Goal: Information Seeking & Learning: Stay updated

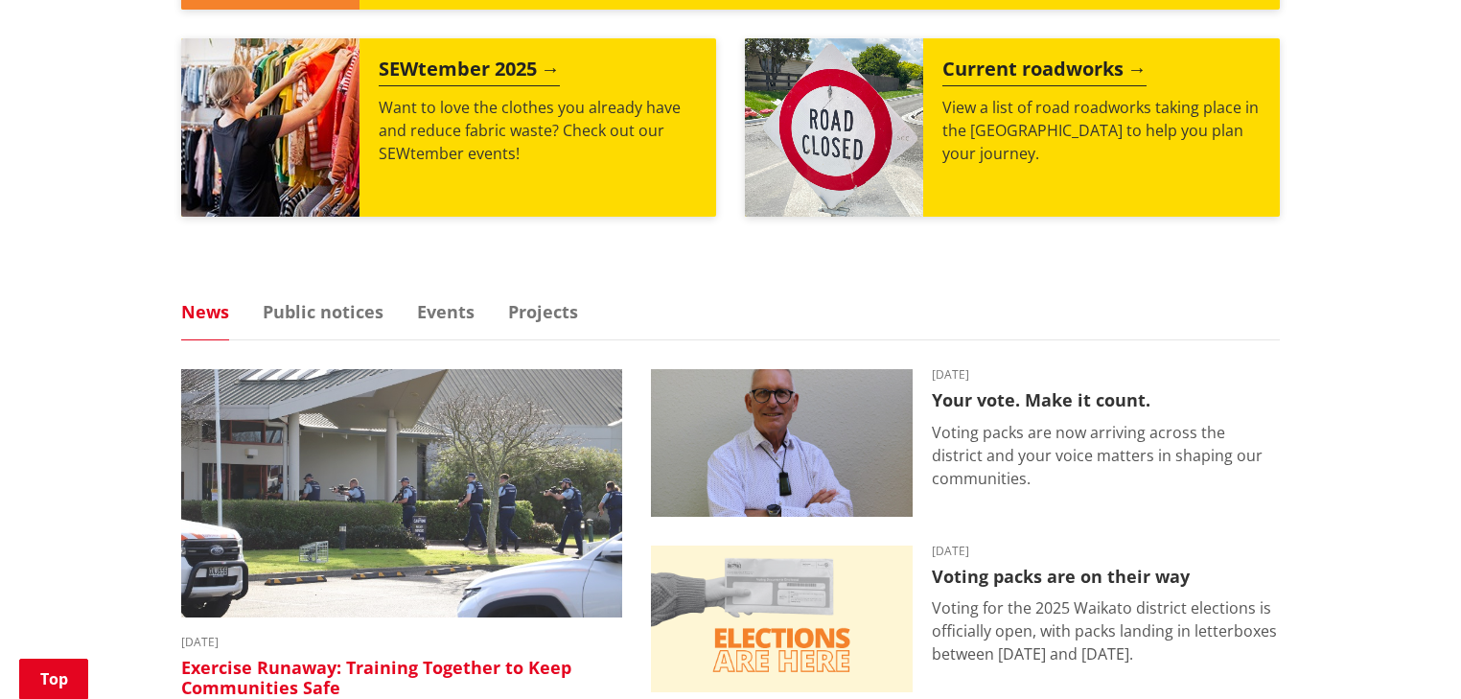
scroll to position [1150, 0]
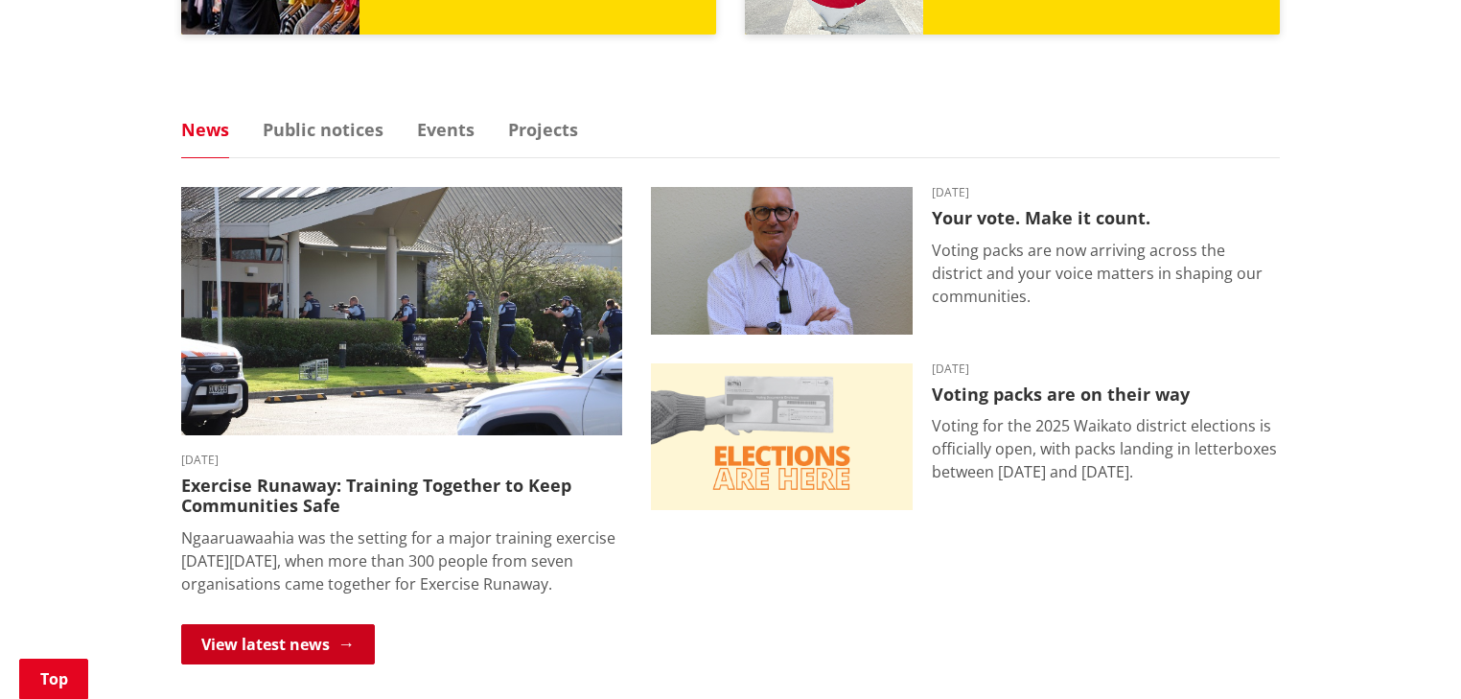
click at [329, 638] on link "View latest news" at bounding box center [278, 644] width 194 height 40
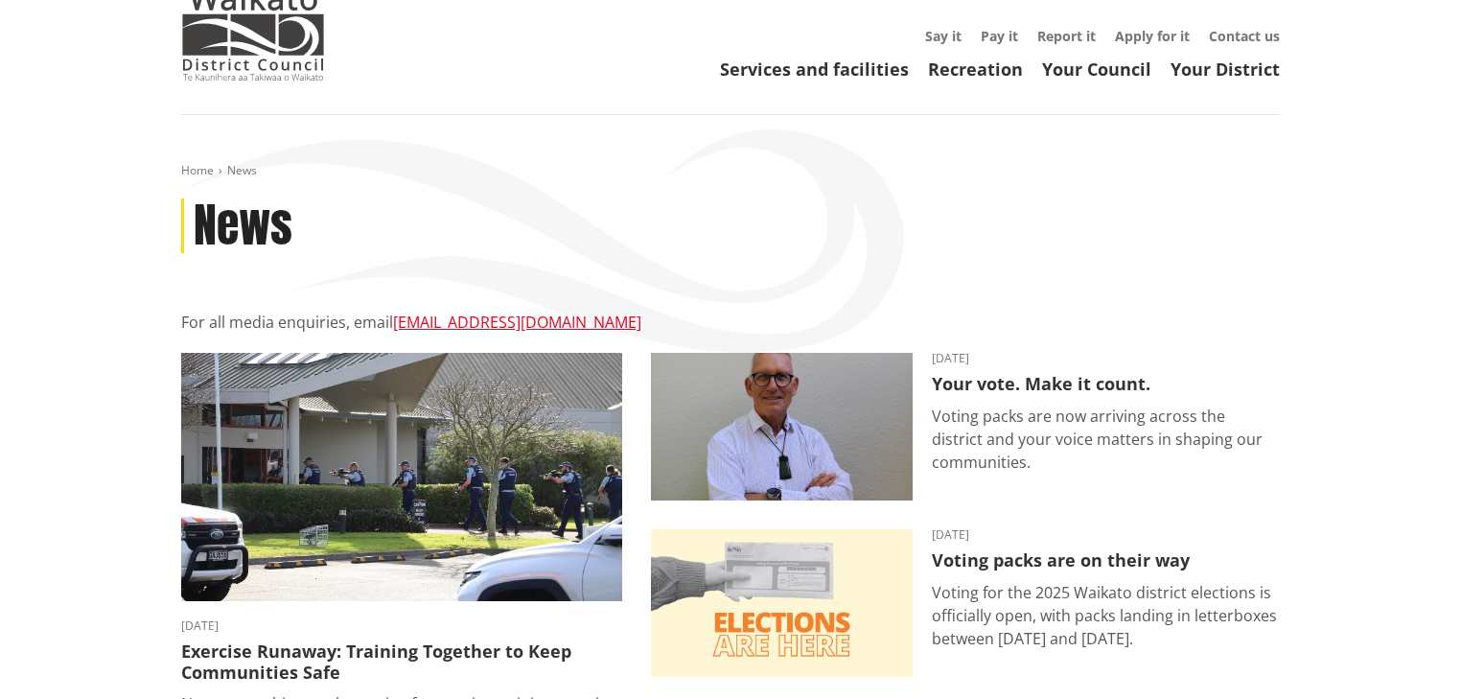
scroll to position [230, 0]
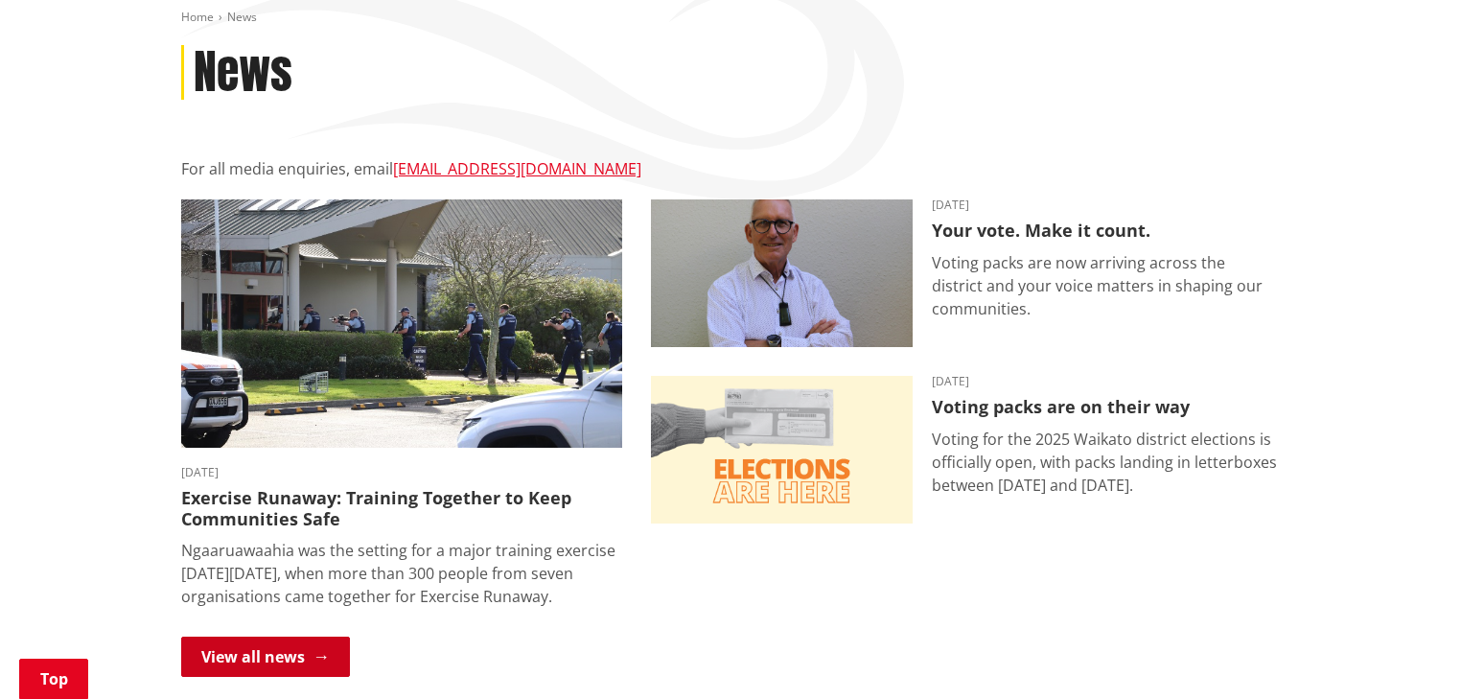
click at [280, 644] on link "View all news" at bounding box center [265, 656] width 169 height 40
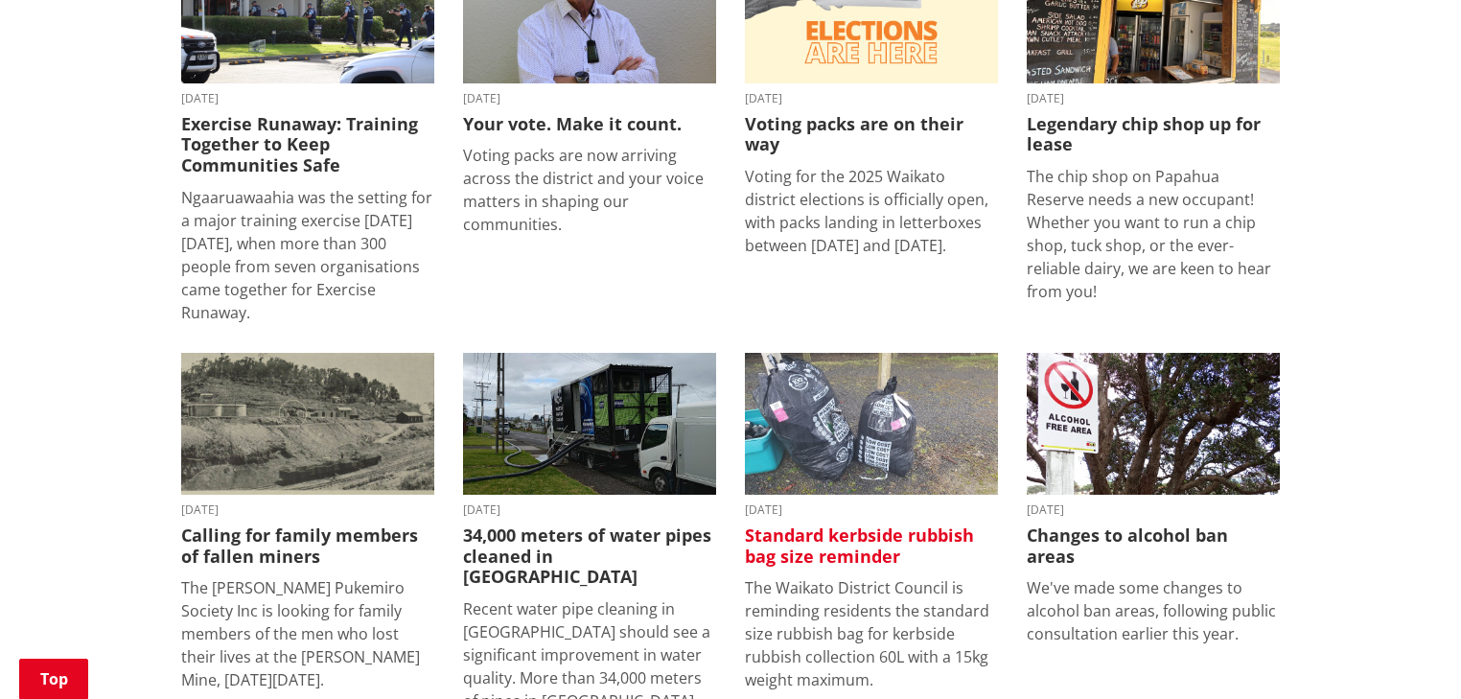
scroll to position [460, 0]
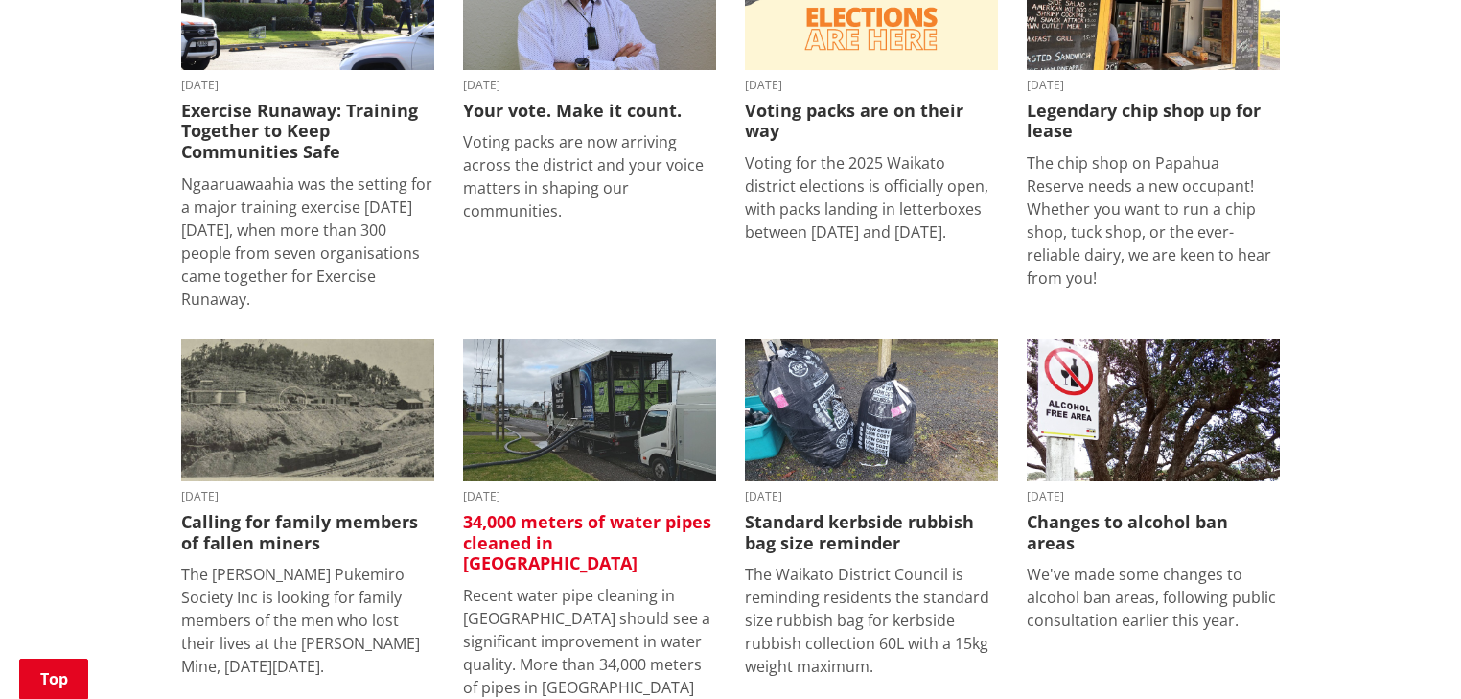
click at [606, 534] on h3 "34,000 meters of water pipes cleaned in [GEOGRAPHIC_DATA]" at bounding box center [589, 543] width 253 height 62
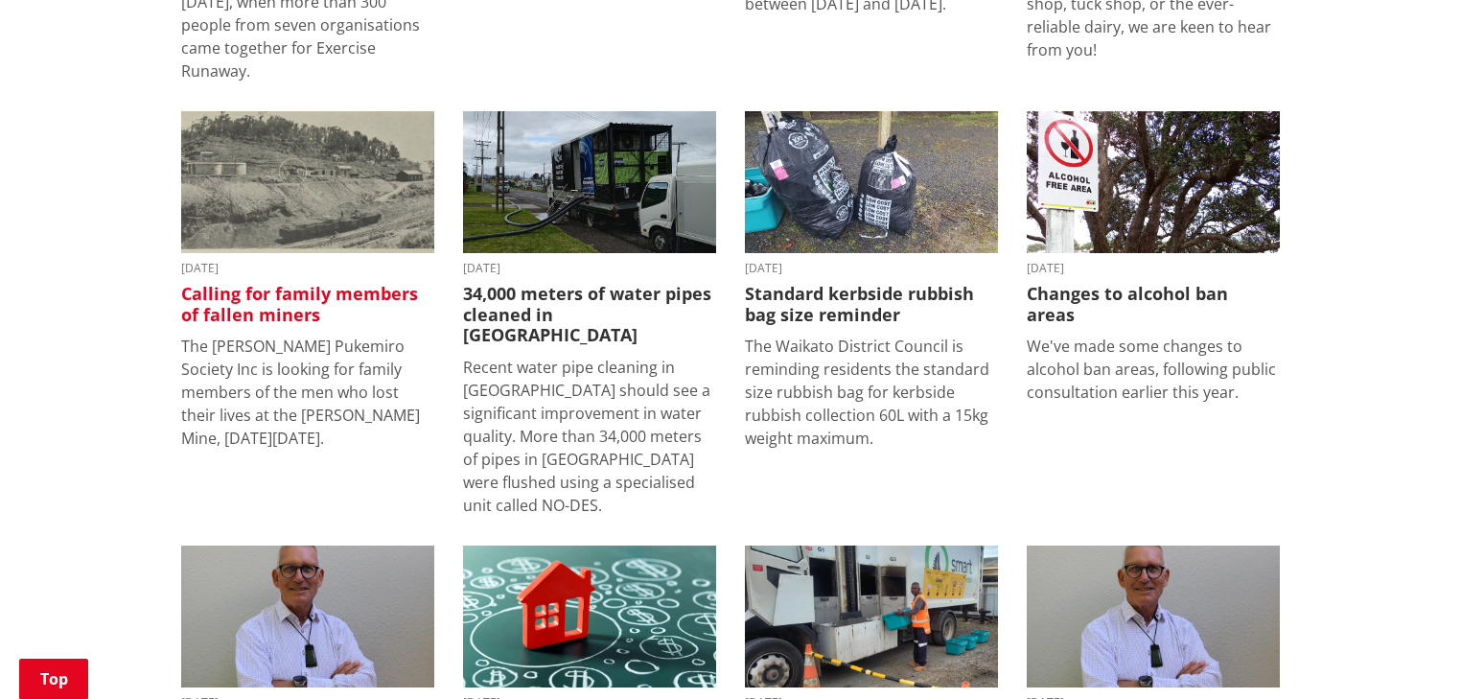
scroll to position [690, 0]
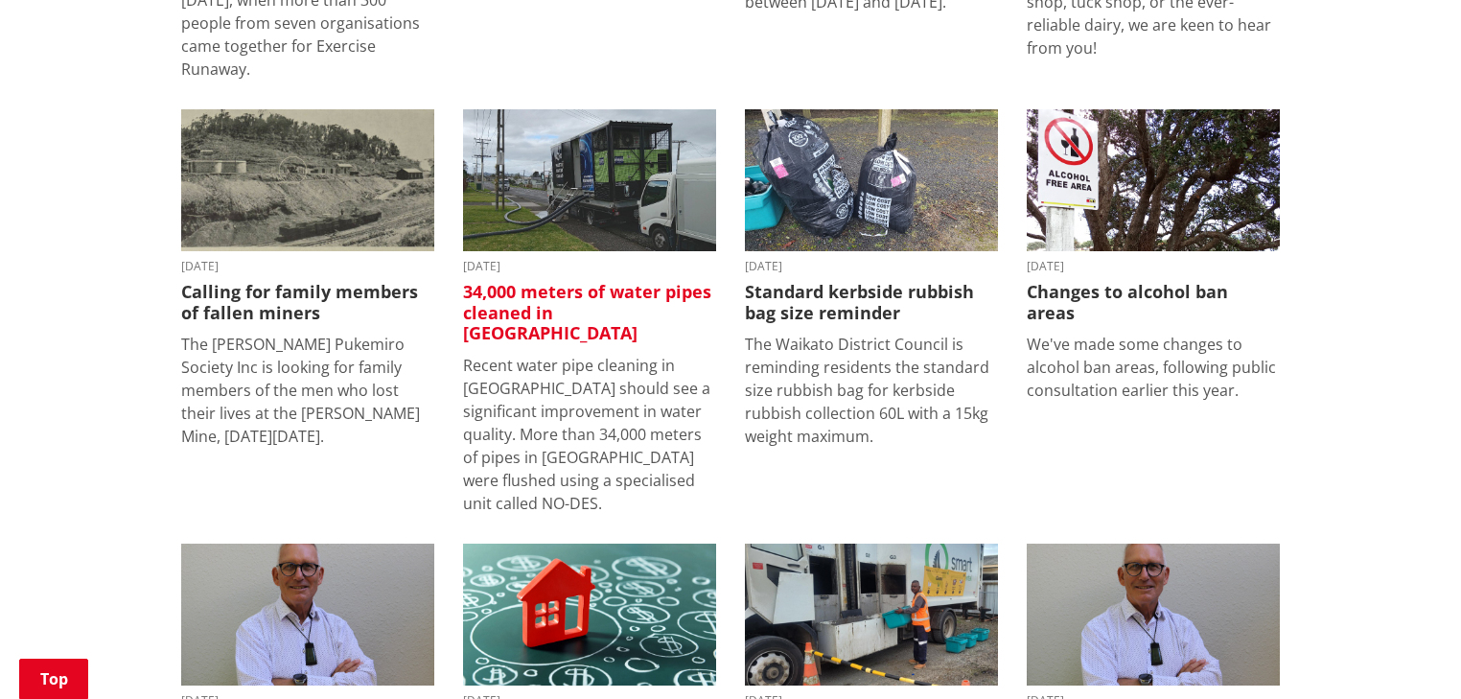
click at [544, 327] on link "2 September 2025 34,000 meters of water pipes cleaned in Huntly Recent water pi…" at bounding box center [589, 311] width 253 height 405
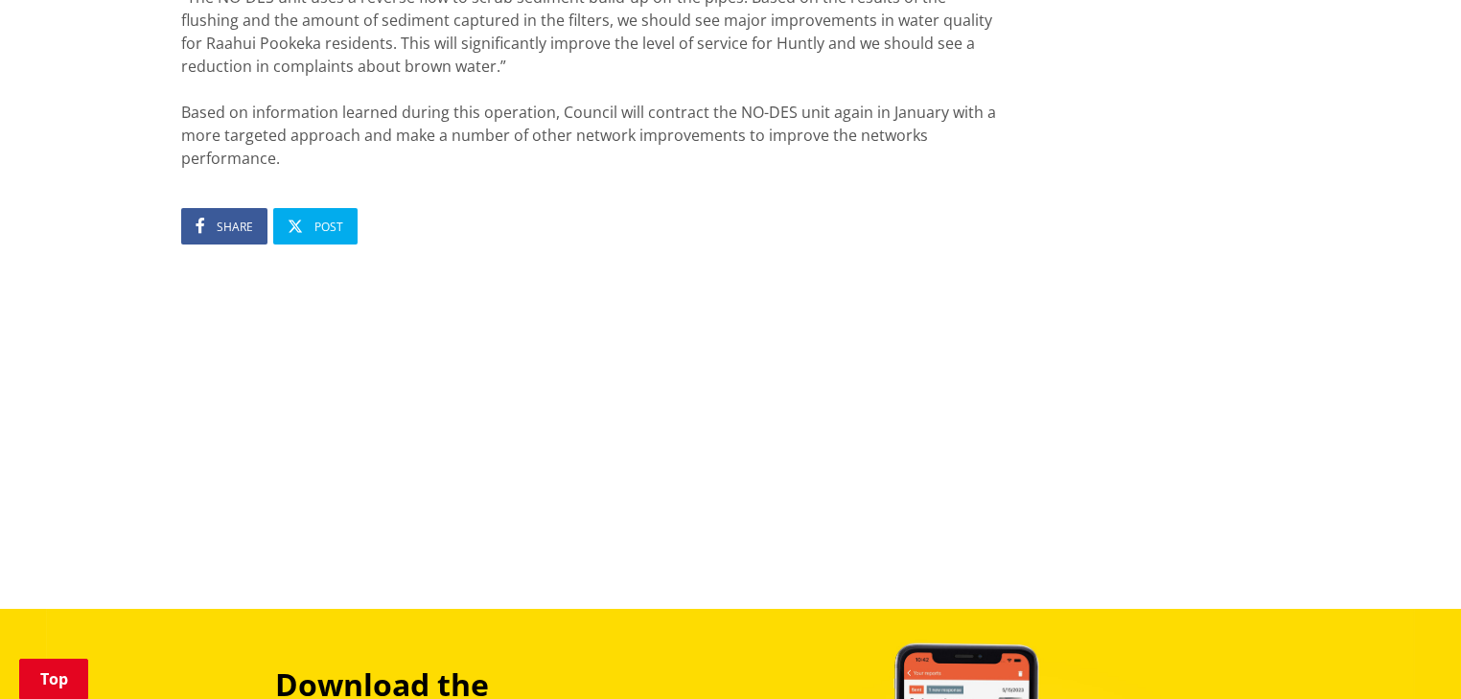
scroll to position [1534, 0]
